Goal: Task Accomplishment & Management: Manage account settings

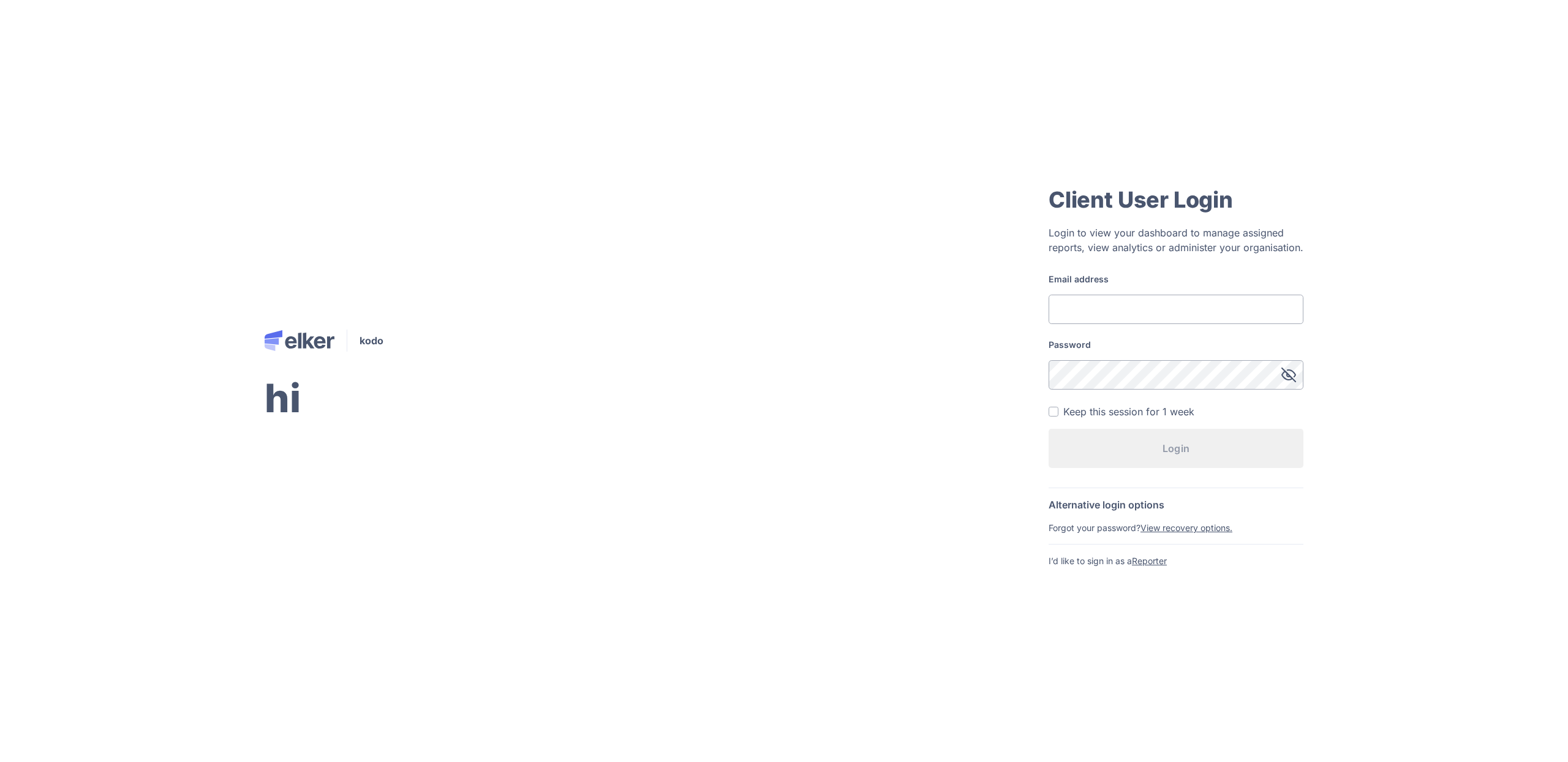
click at [1156, 296] on input "Email address" at bounding box center [1176, 309] width 255 height 30
type input "[EMAIL_ADDRESS][DOMAIN_NAME]"
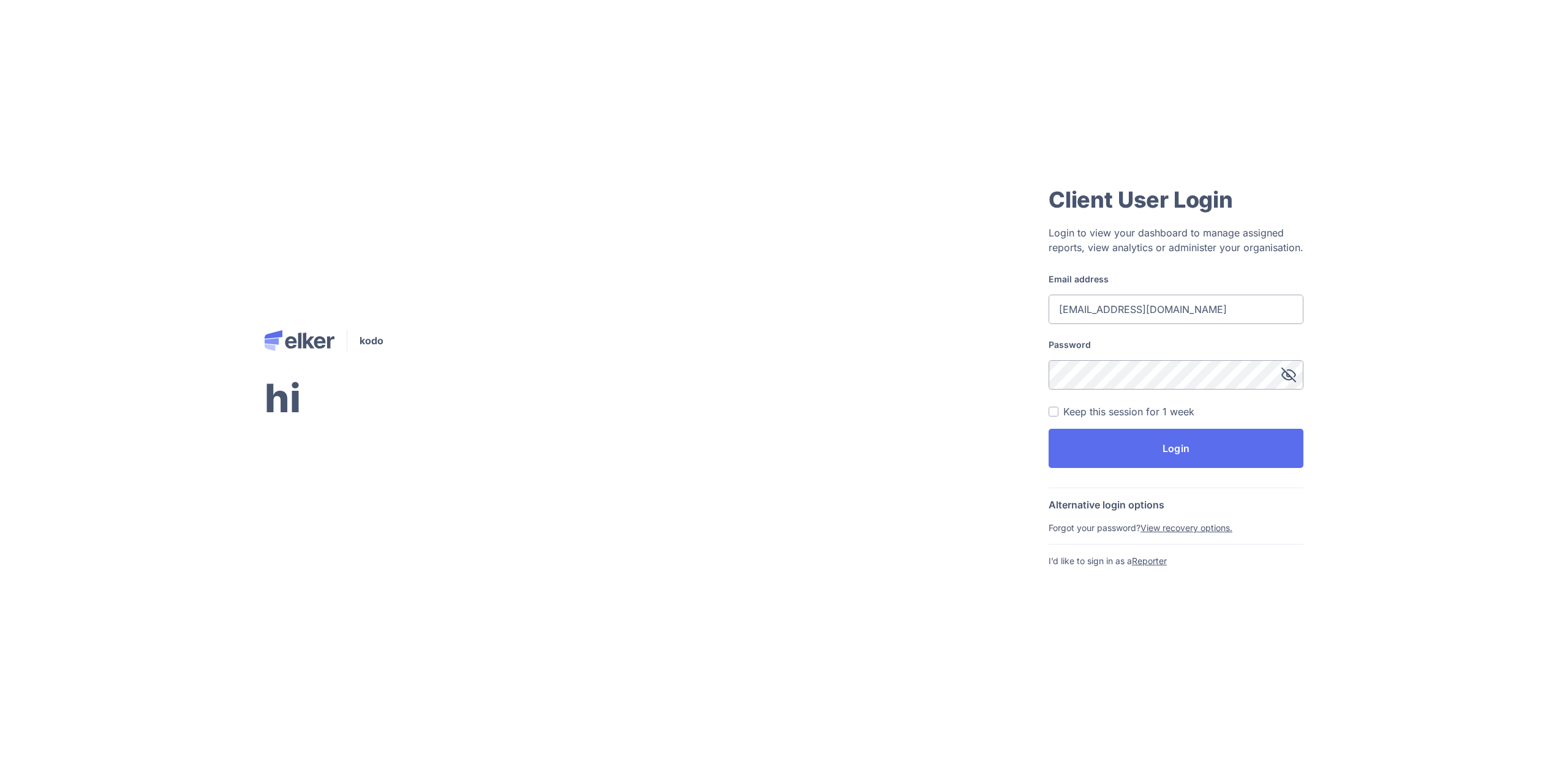
click at [1049, 429] on button "Login" at bounding box center [1176, 448] width 255 height 39
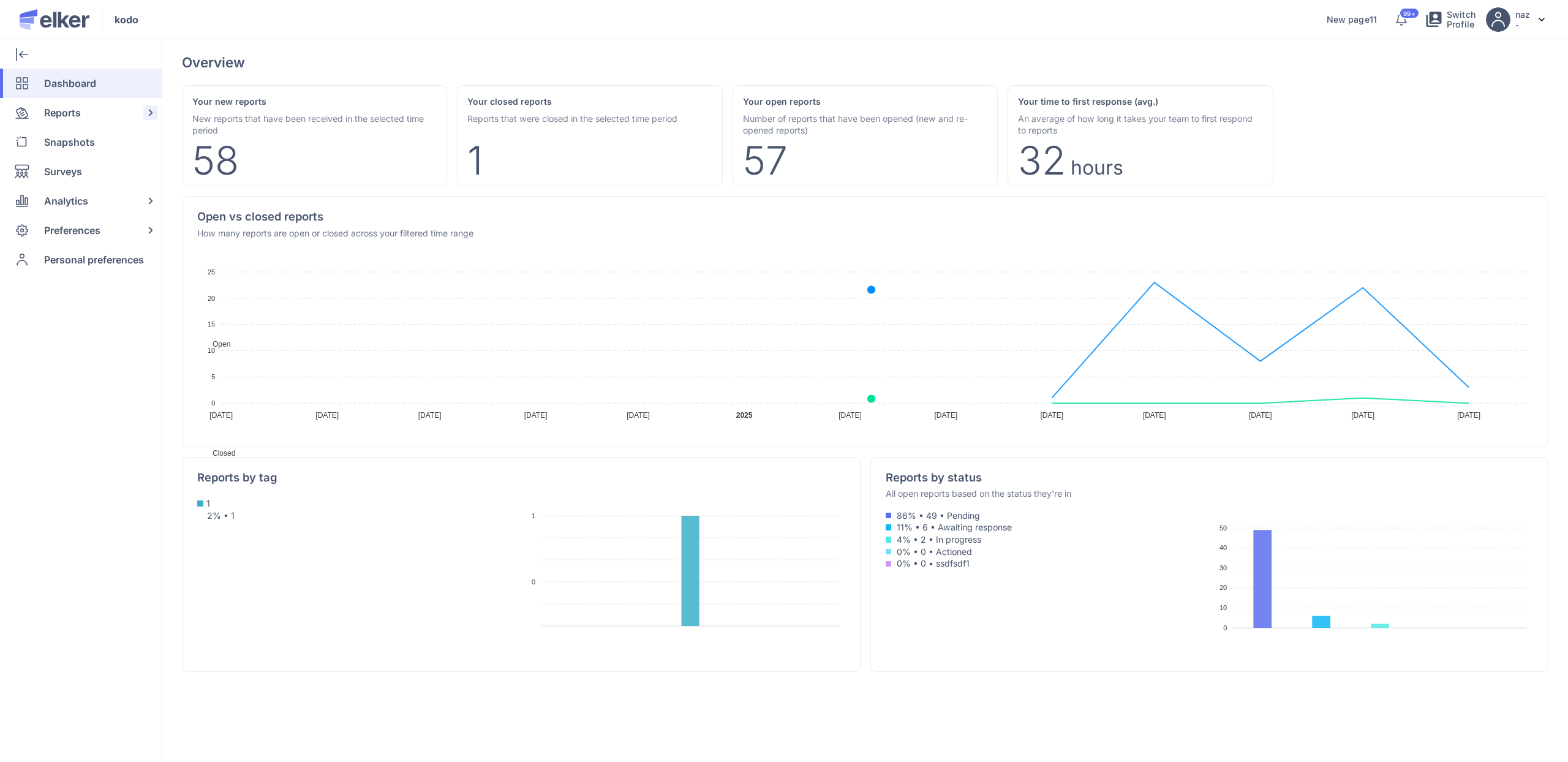
click at [43, 110] on div "Reports" at bounding box center [78, 112] width 157 height 30
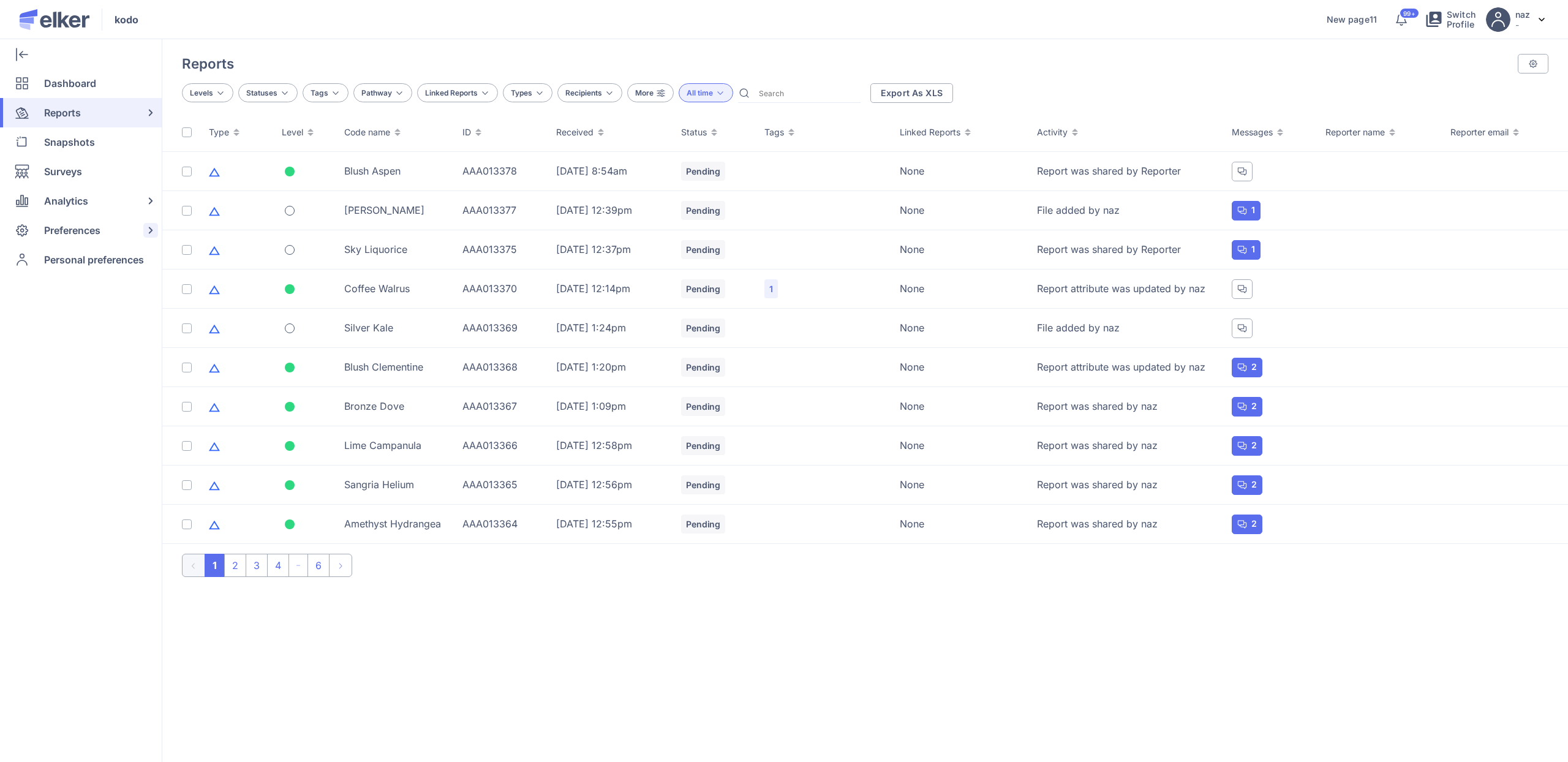
click at [64, 221] on span "Preferences" at bounding box center [72, 230] width 56 height 30
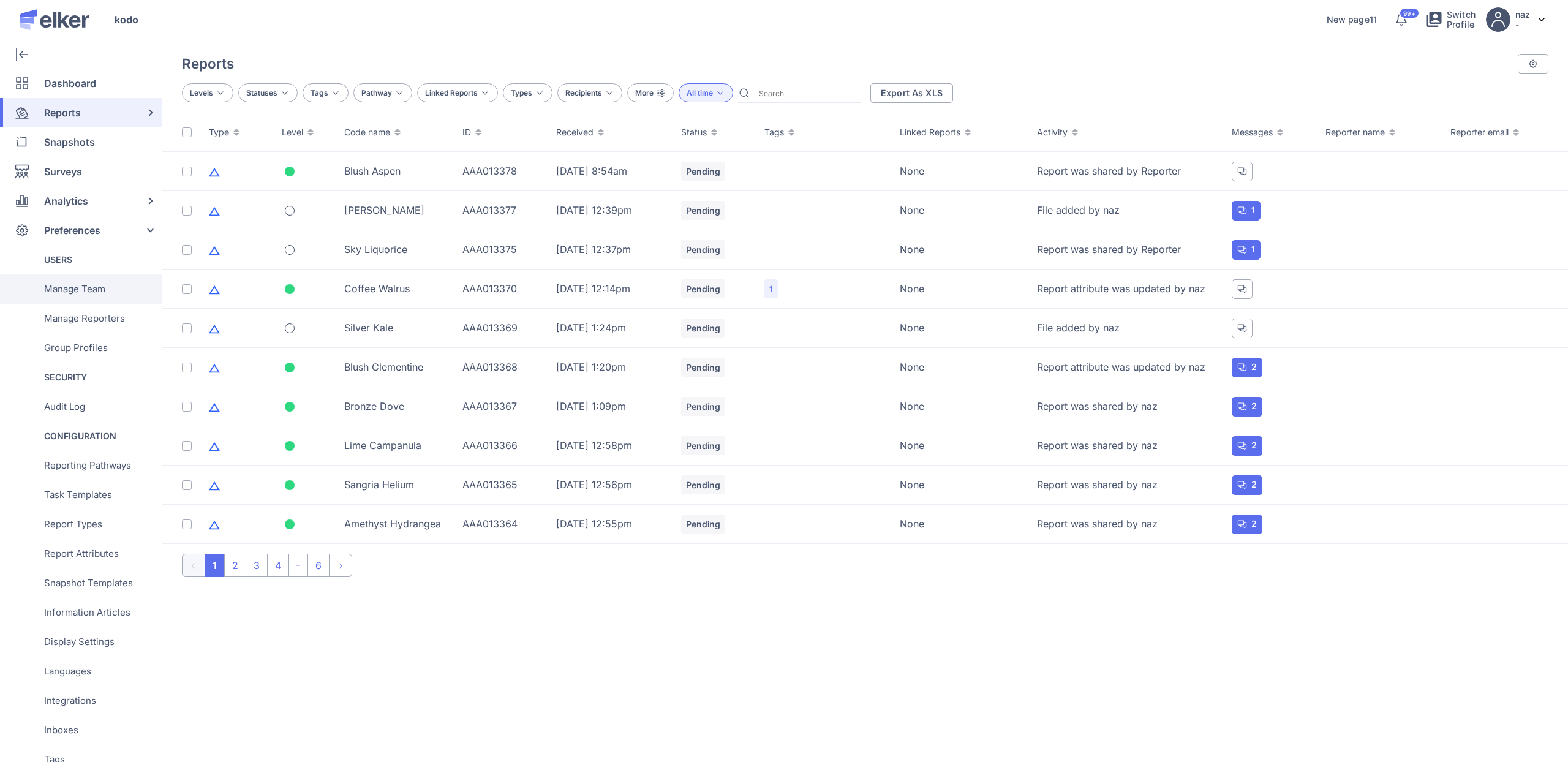
click at [90, 297] on span "Manage Team" at bounding box center [74, 289] width 61 height 30
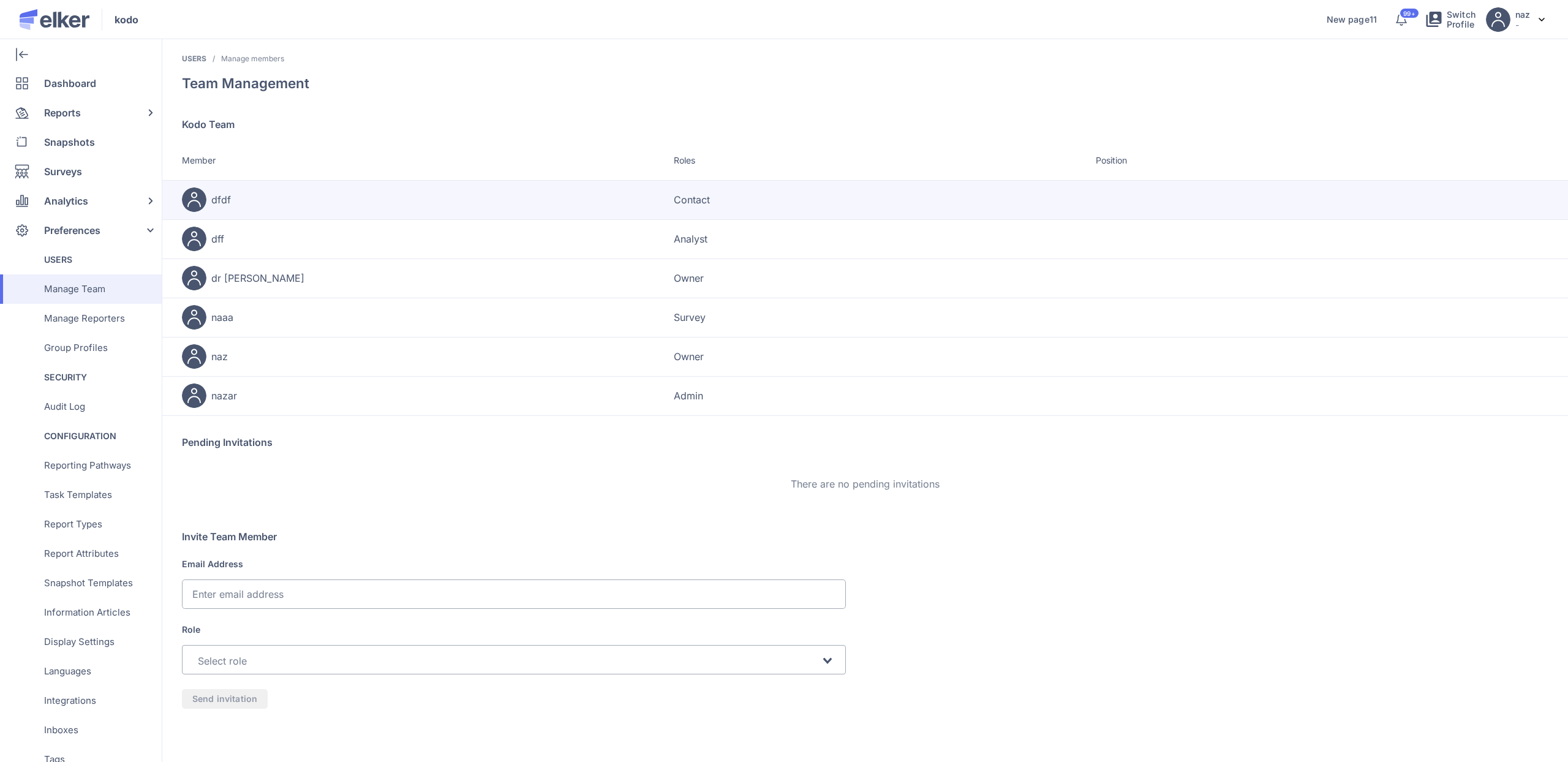
click at [240, 200] on div "dfdf" at bounding box center [426, 199] width 487 height 25
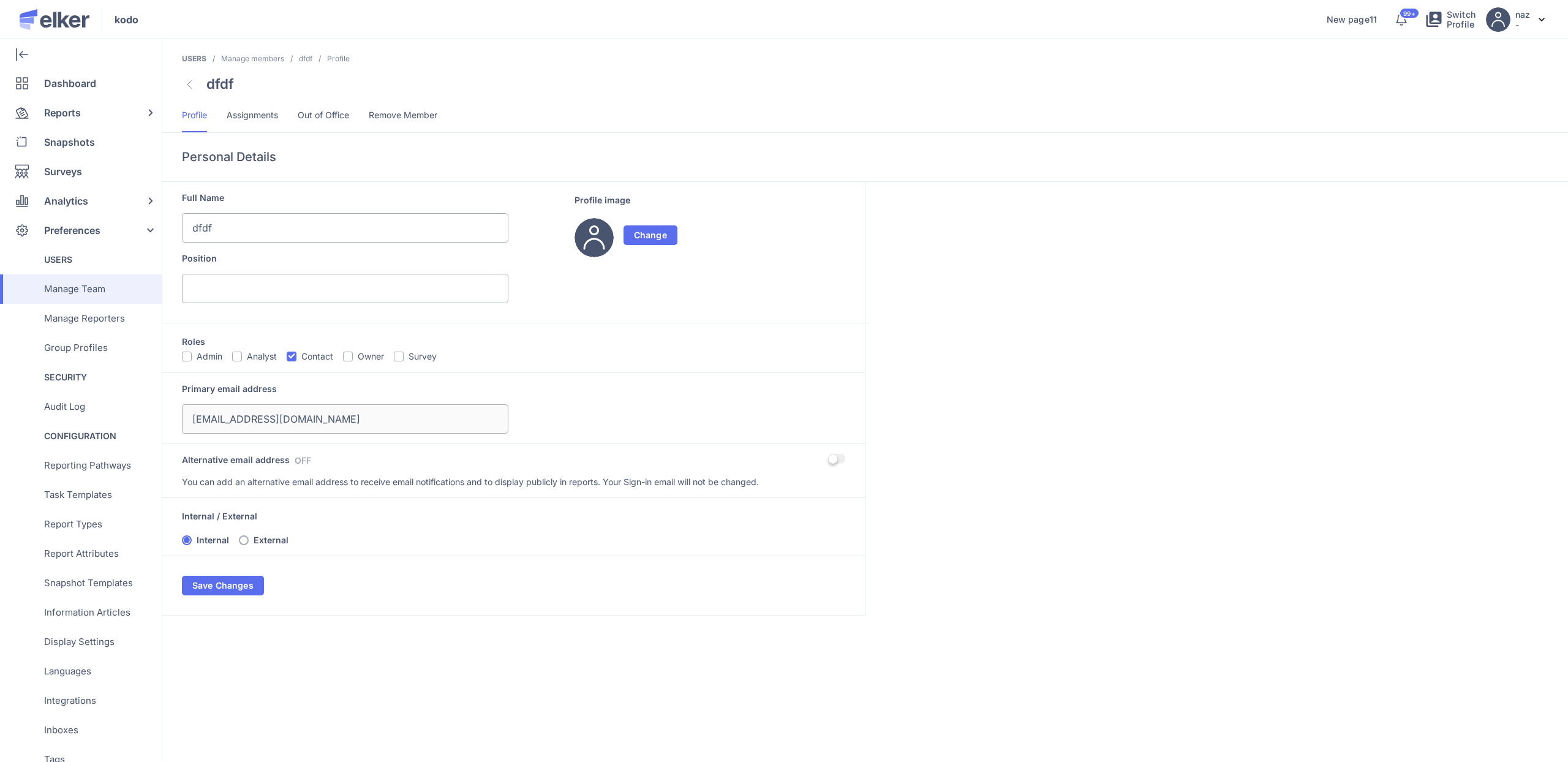
click at [254, 116] on span "Assignments" at bounding box center [253, 115] width 52 height 12
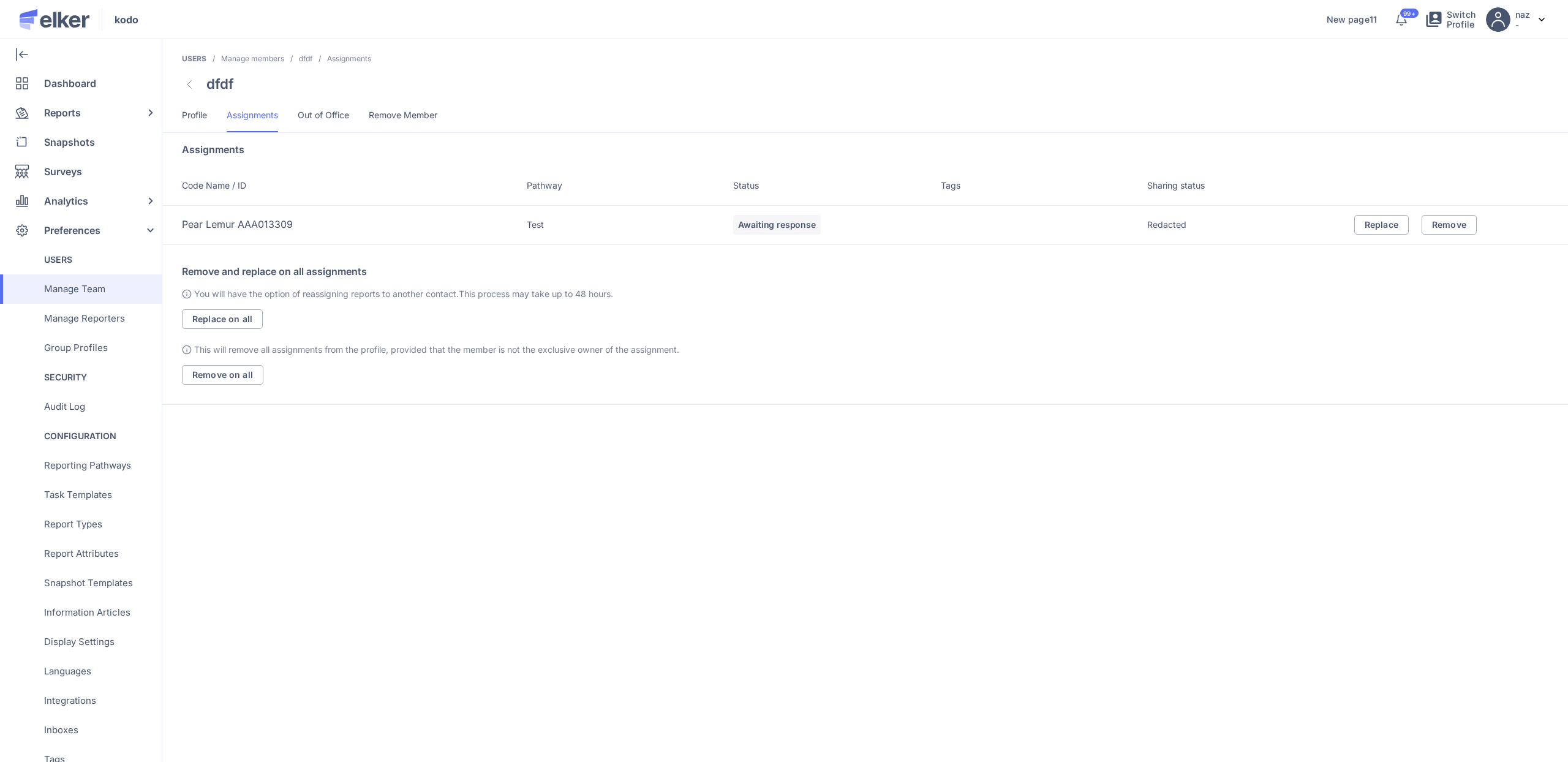
click at [1178, 224] on td "Redacted" at bounding box center [1251, 225] width 207 height 39
click at [1400, 227] on button "Replace" at bounding box center [1381, 224] width 54 height 20
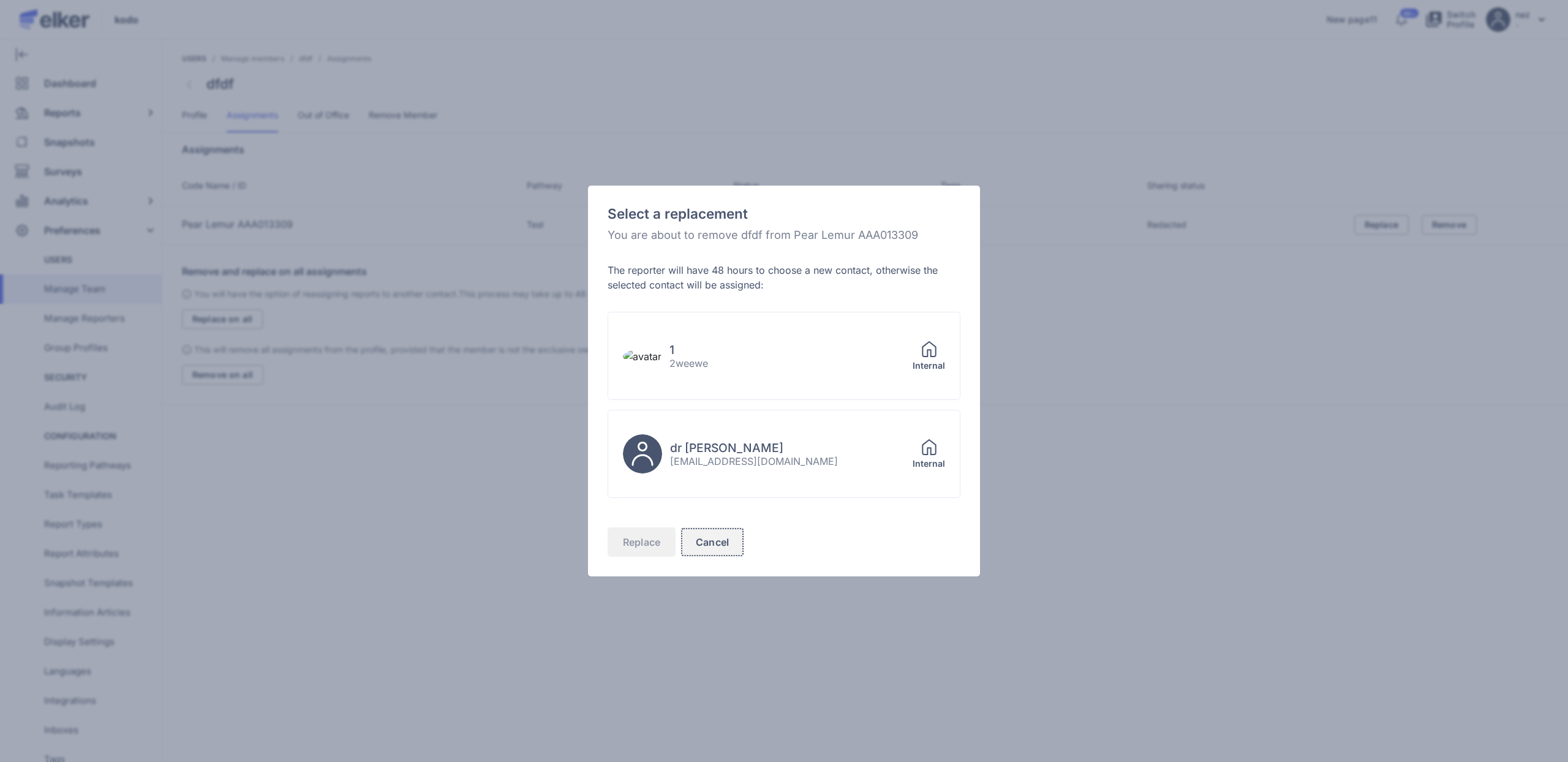
click at [706, 543] on span "Cancel" at bounding box center [712, 542] width 33 height 10
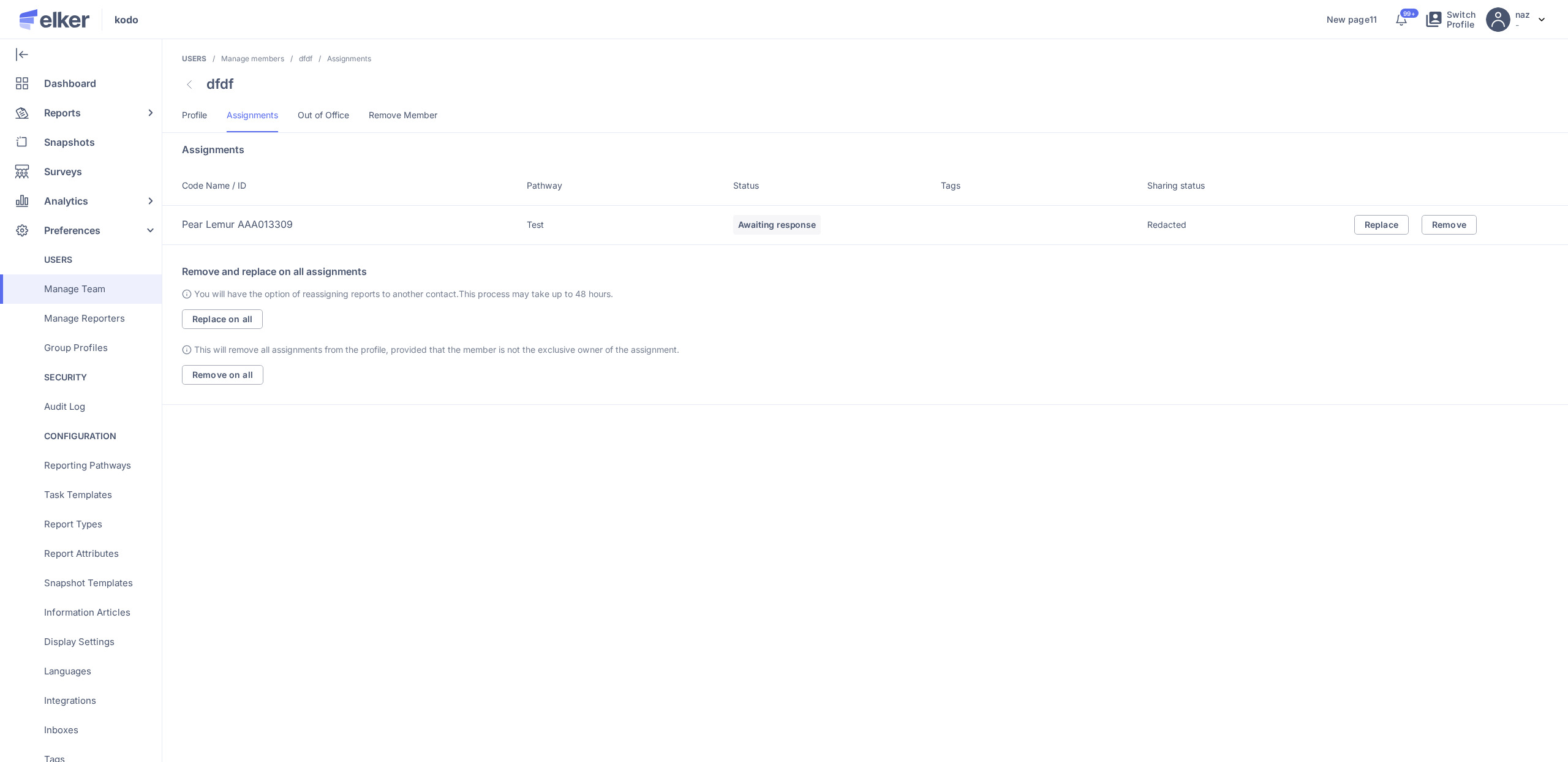
click at [1168, 225] on td "Redacted" at bounding box center [1251, 225] width 207 height 39
click at [78, 104] on span "Reports" at bounding box center [62, 112] width 37 height 30
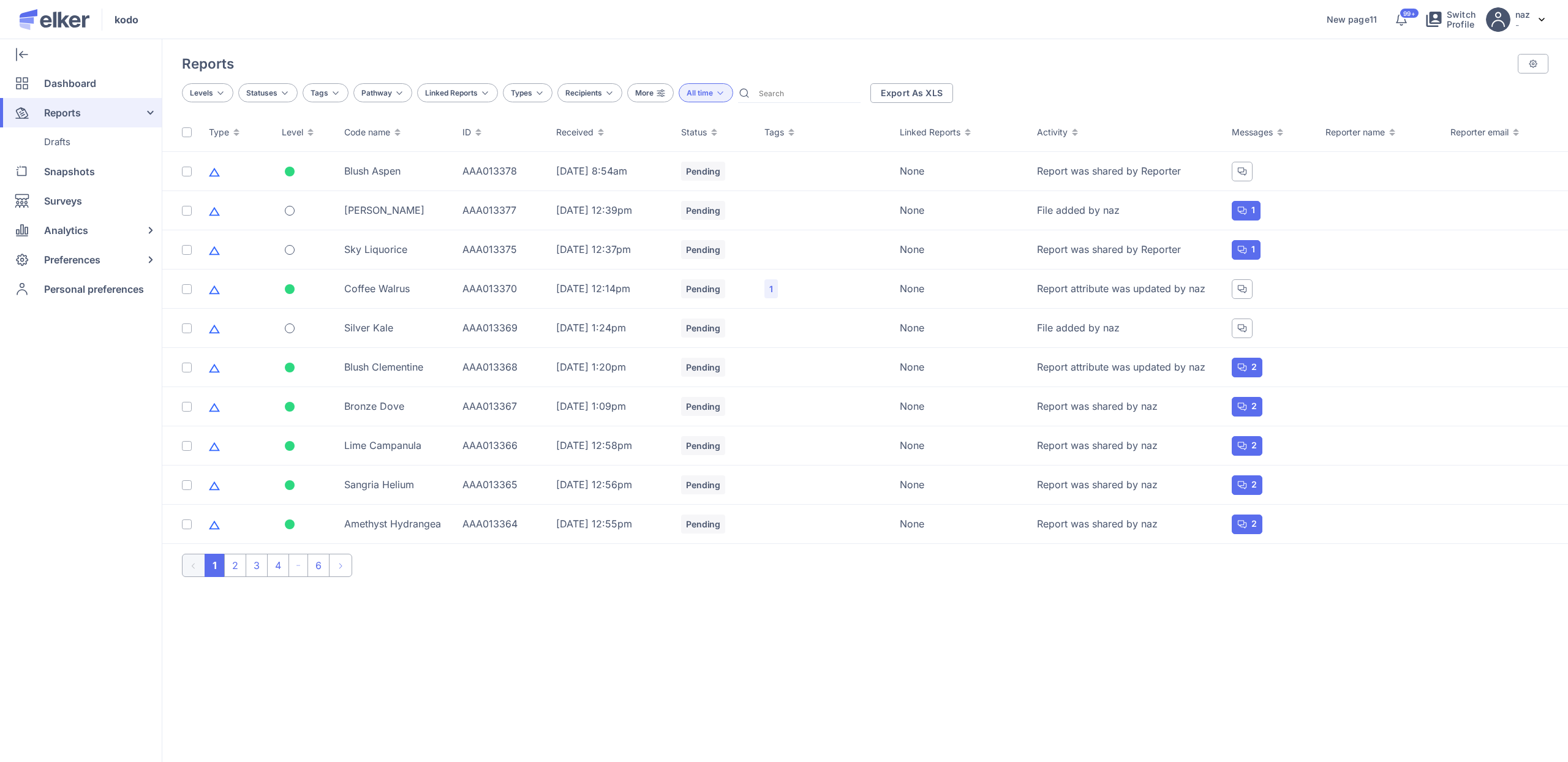
click at [823, 96] on input "text" at bounding box center [807, 93] width 106 height 19
type input "Pear"
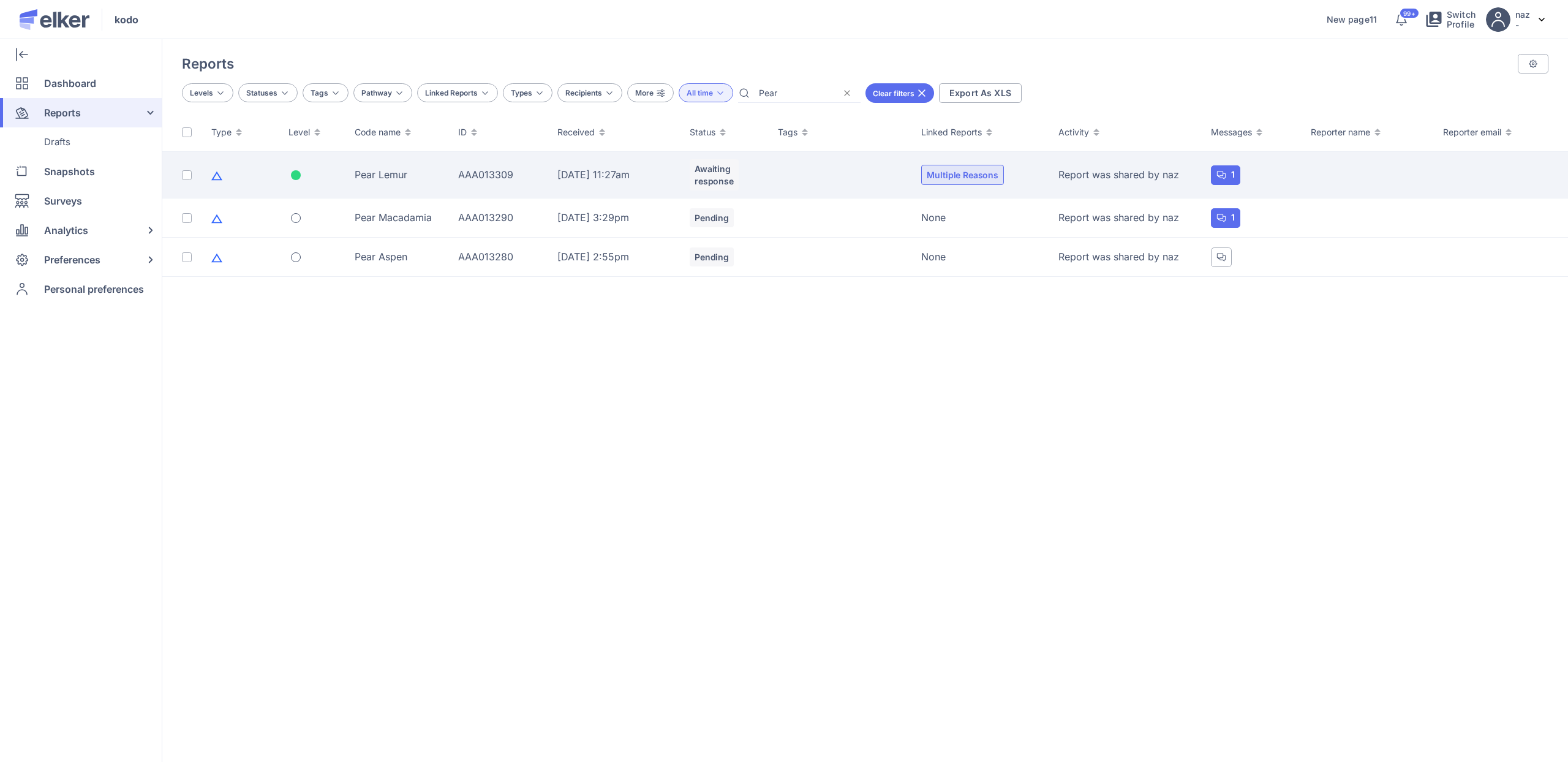
click at [375, 174] on div "Pear Lemur" at bounding box center [399, 174] width 89 height 13
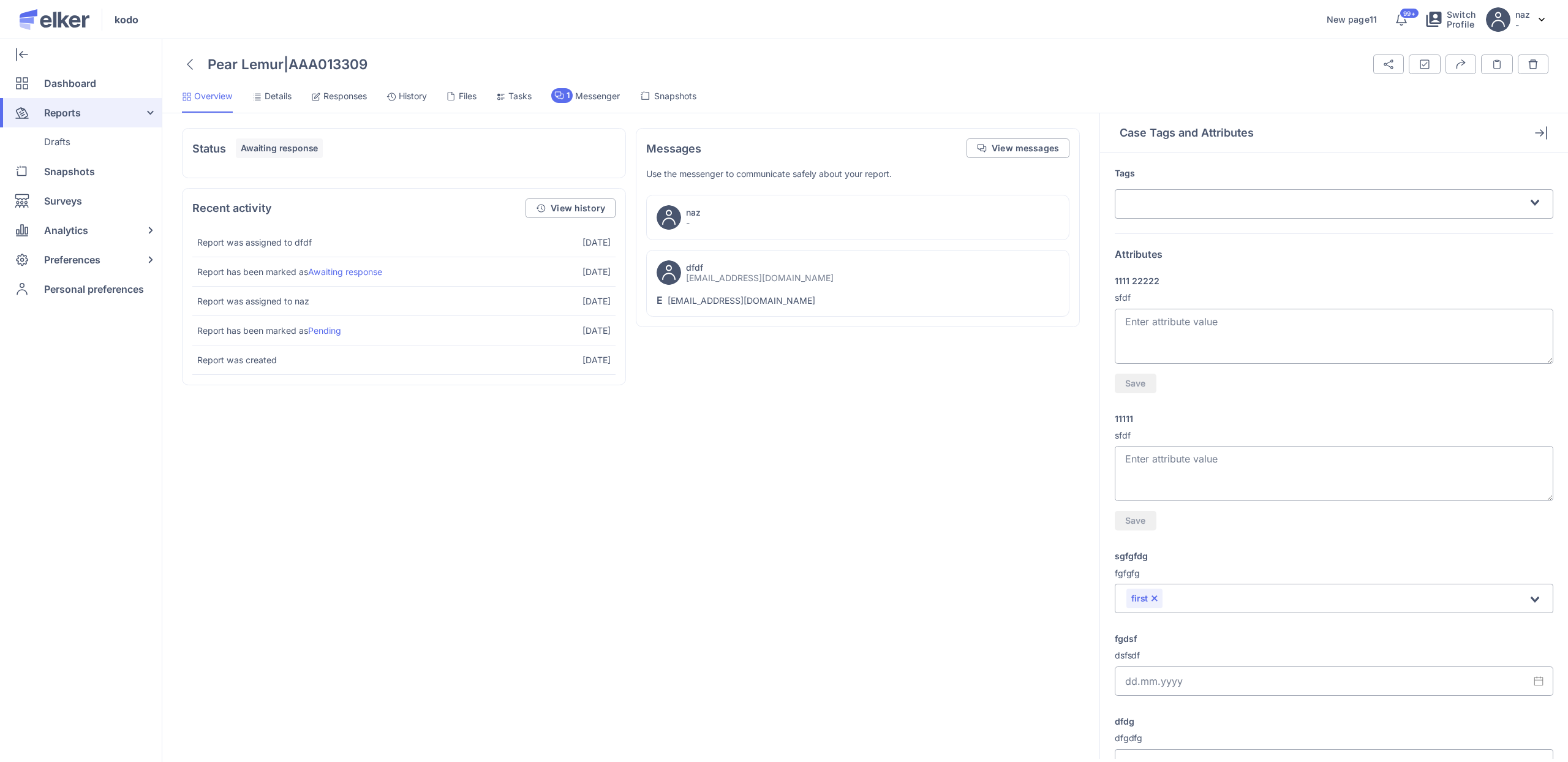
click at [311, 102] on li "Details" at bounding box center [339, 100] width 55 height 25
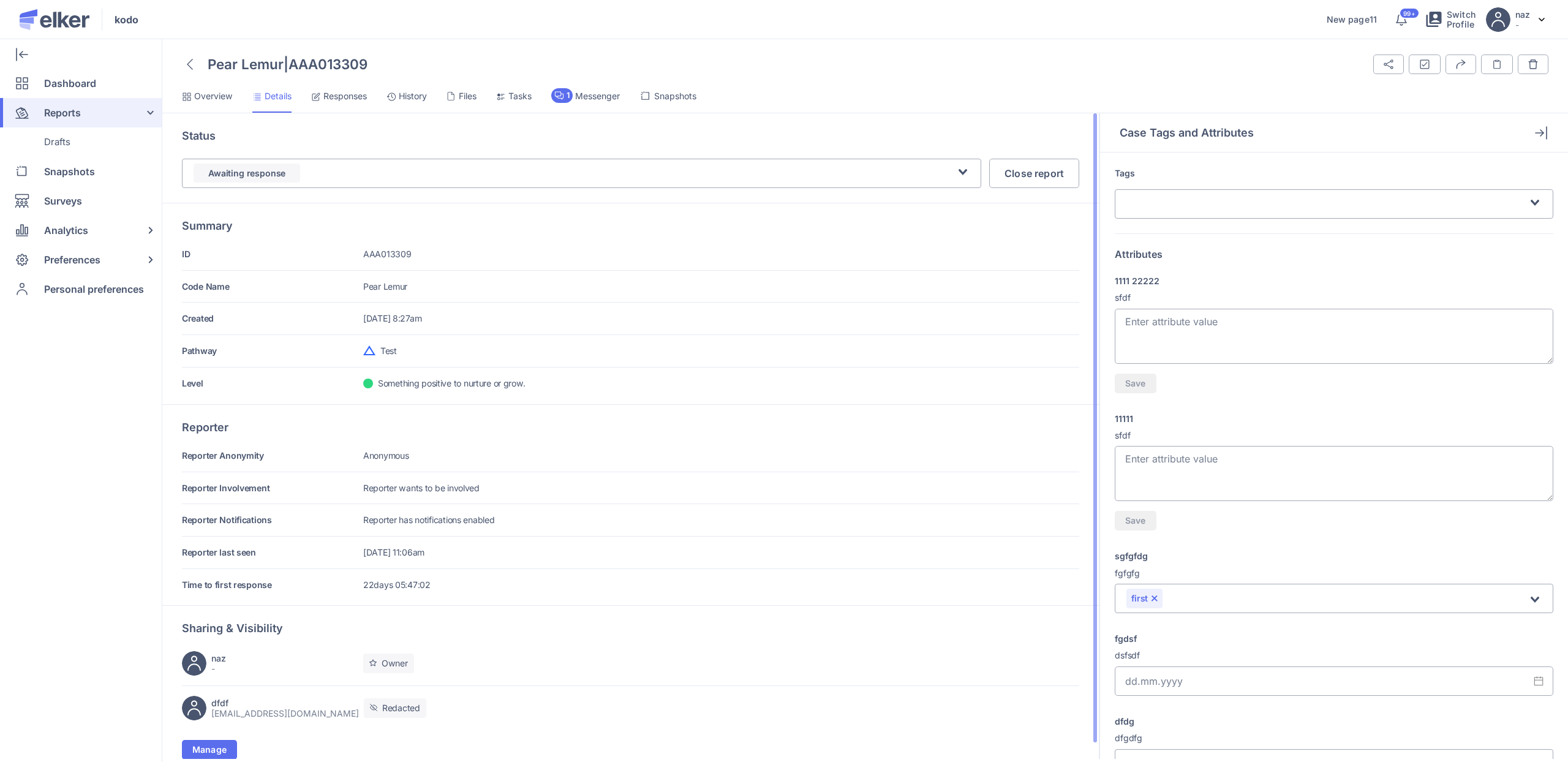
scroll to position [15, 0]
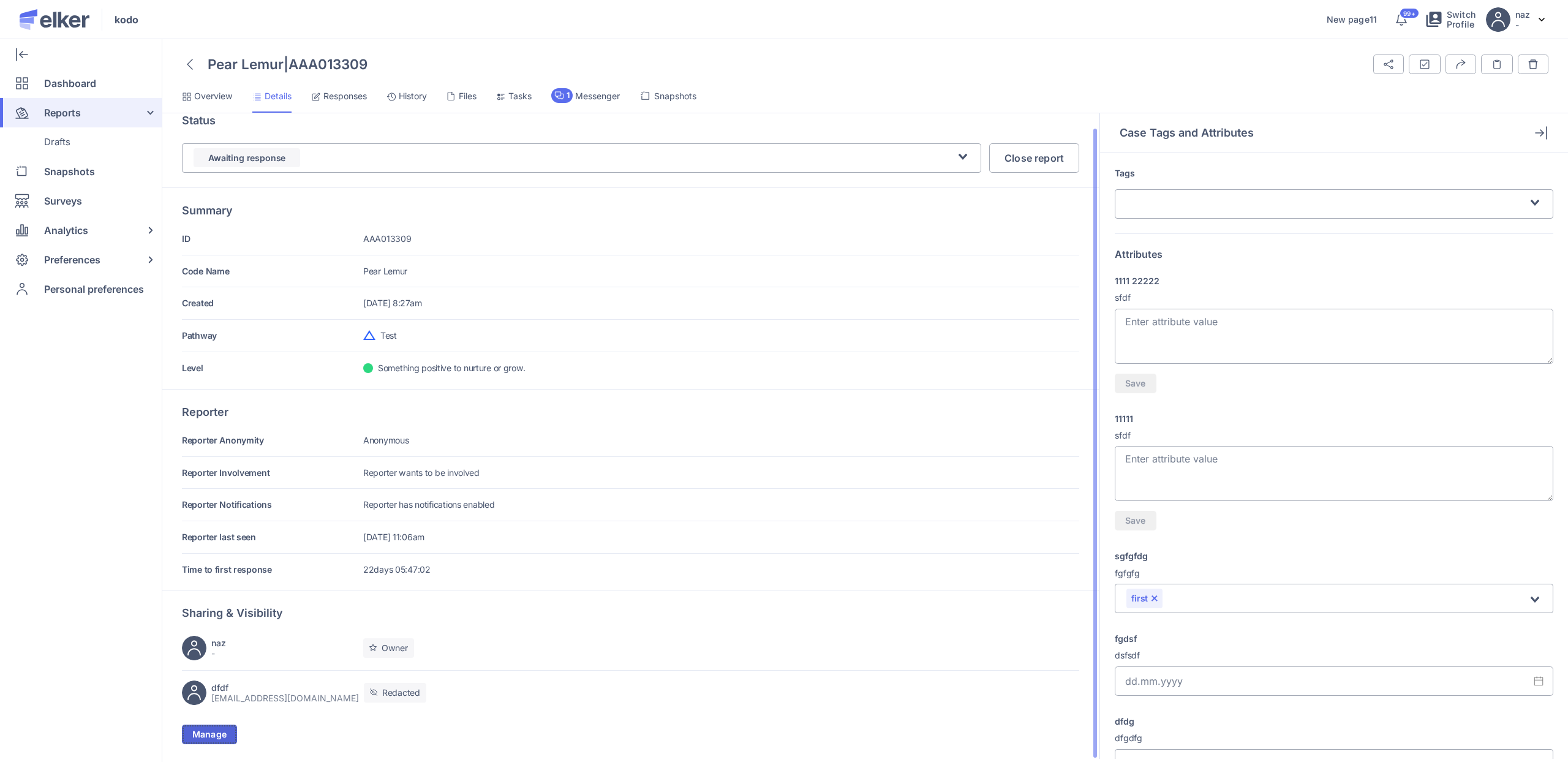
click at [205, 736] on span "Manage" at bounding box center [209, 734] width 34 height 9
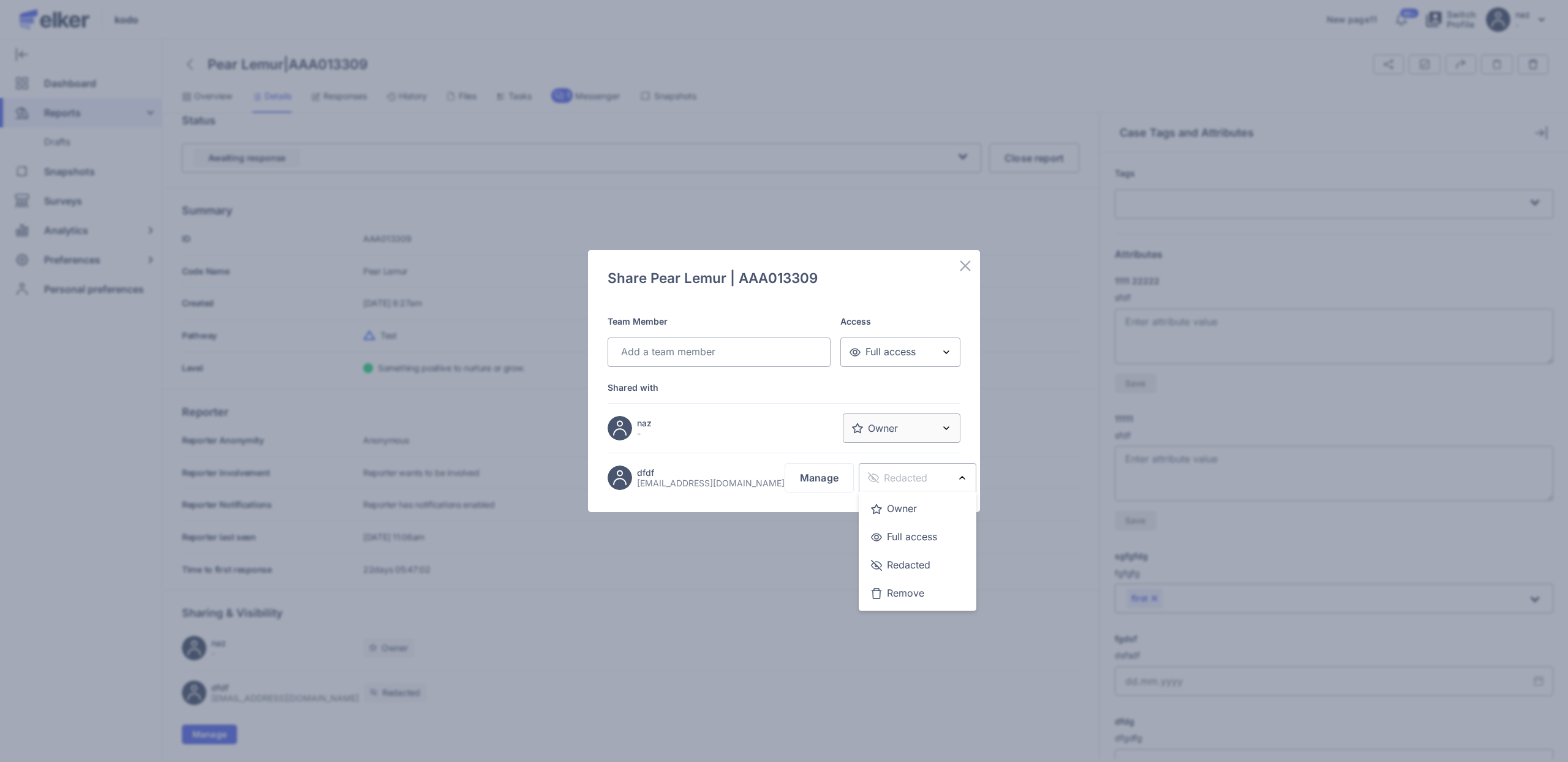
click at [875, 483] on span "Redacted" at bounding box center [898, 477] width 59 height 13
click at [815, 479] on button "Manage" at bounding box center [820, 478] width 69 height 30
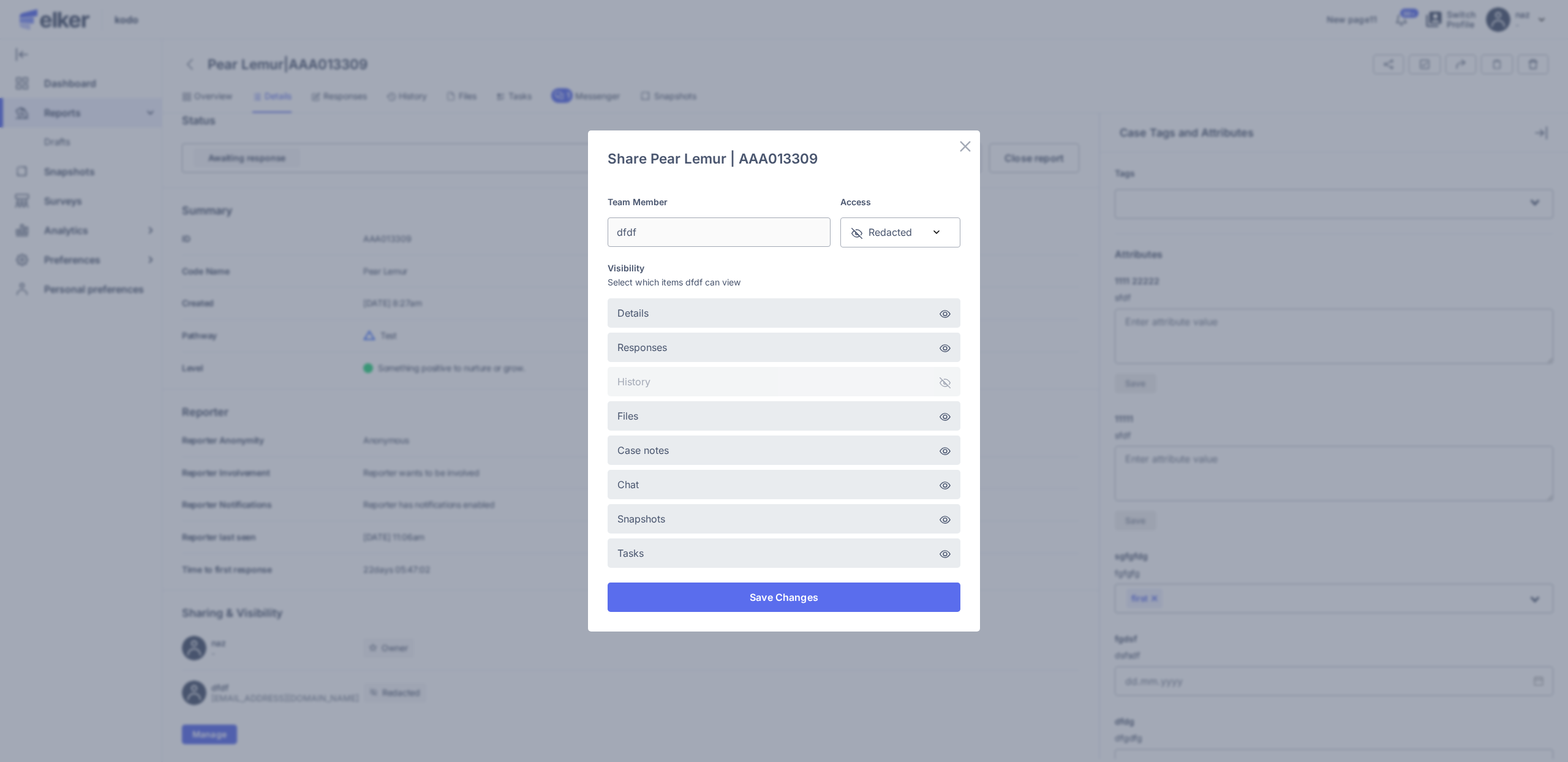
click at [936, 372] on li "History" at bounding box center [784, 381] width 353 height 30
click at [776, 605] on button "Save Changes" at bounding box center [784, 597] width 353 height 30
